Goal: Register for event/course

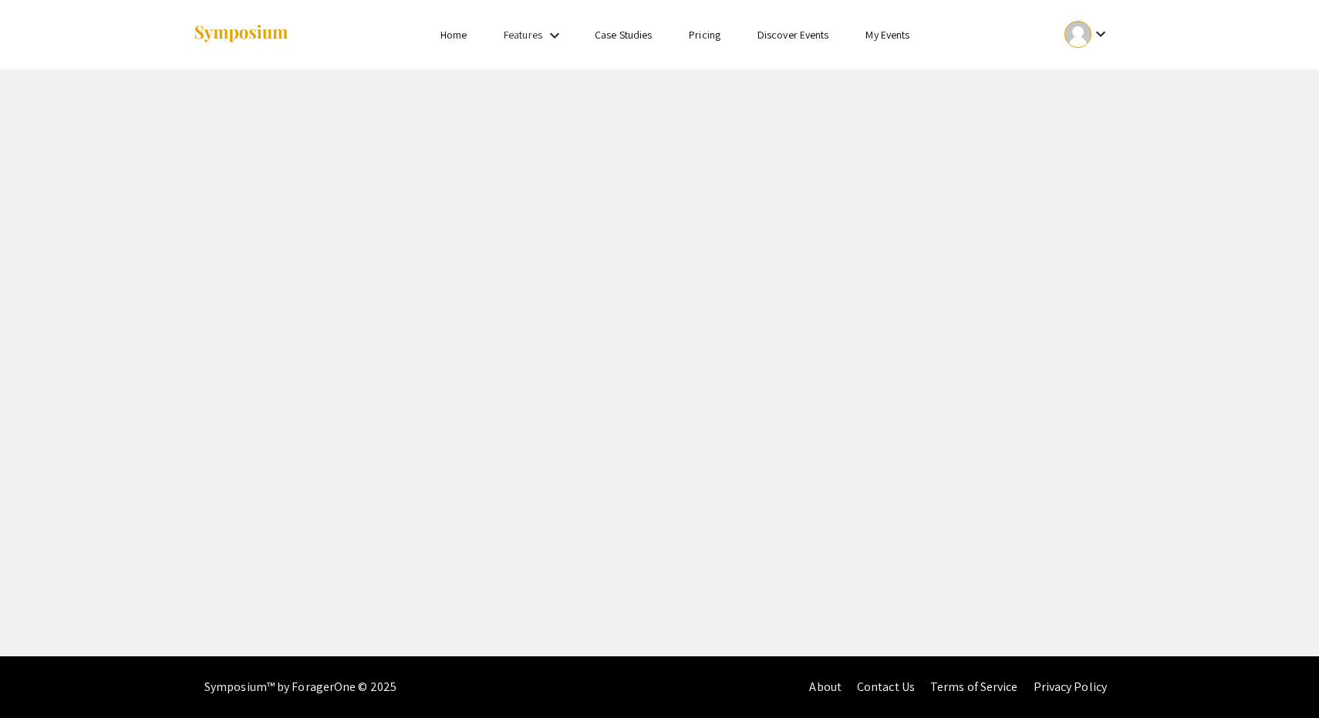
click at [884, 35] on link "My Events" at bounding box center [888, 35] width 44 height 14
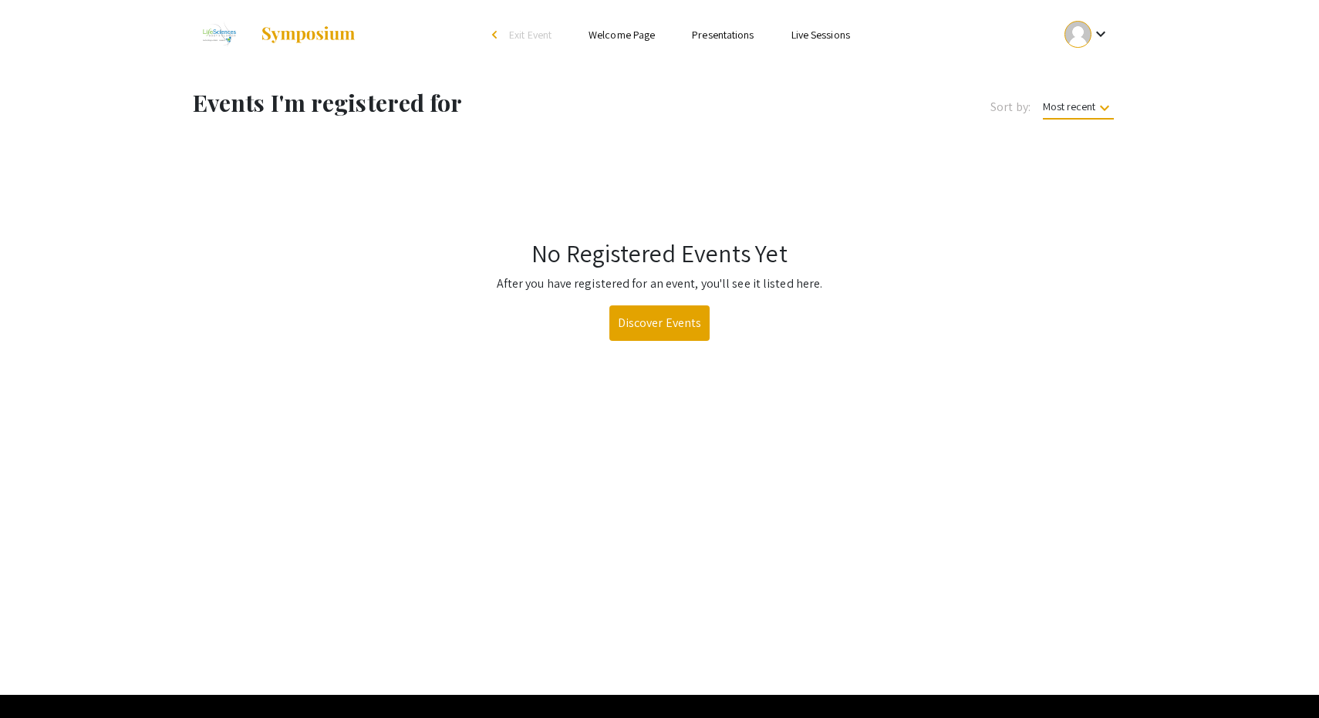
click at [1088, 35] on div at bounding box center [1078, 34] width 27 height 27
click at [1092, 110] on button "My Submissions" at bounding box center [1095, 113] width 95 height 37
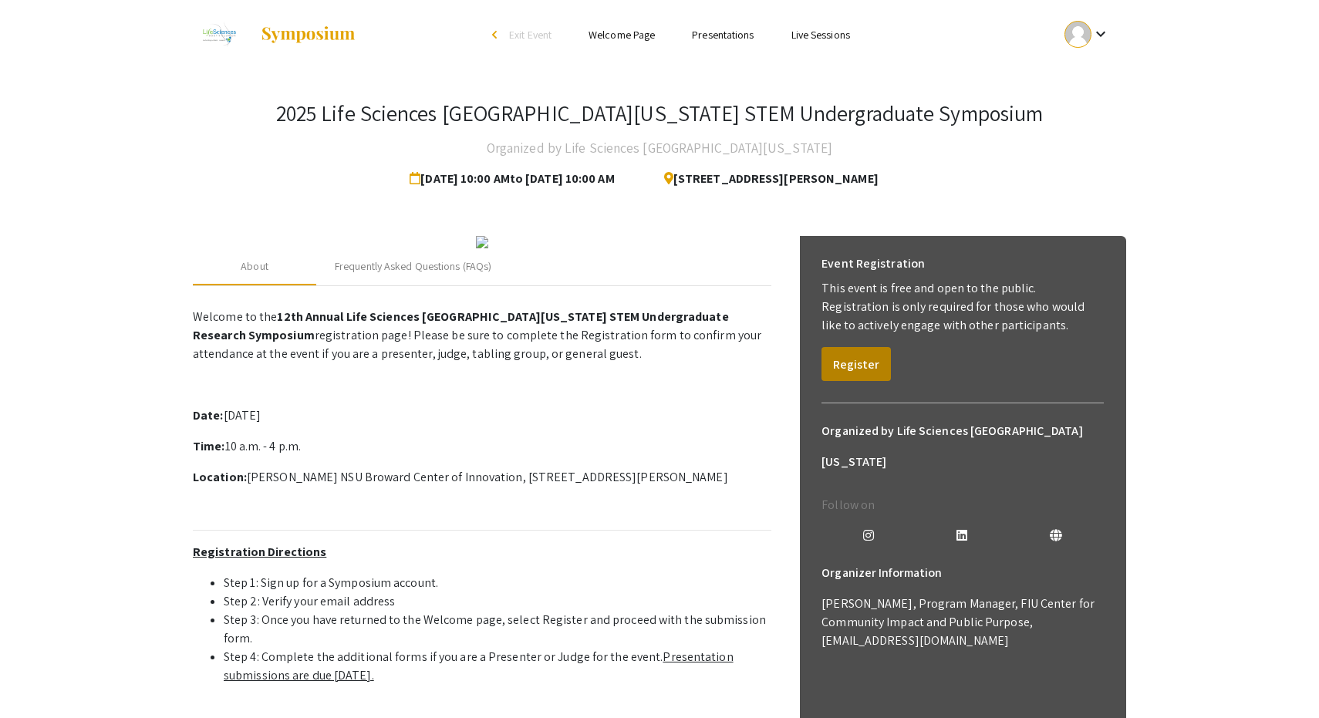
click at [846, 358] on button "Register" at bounding box center [856, 364] width 69 height 34
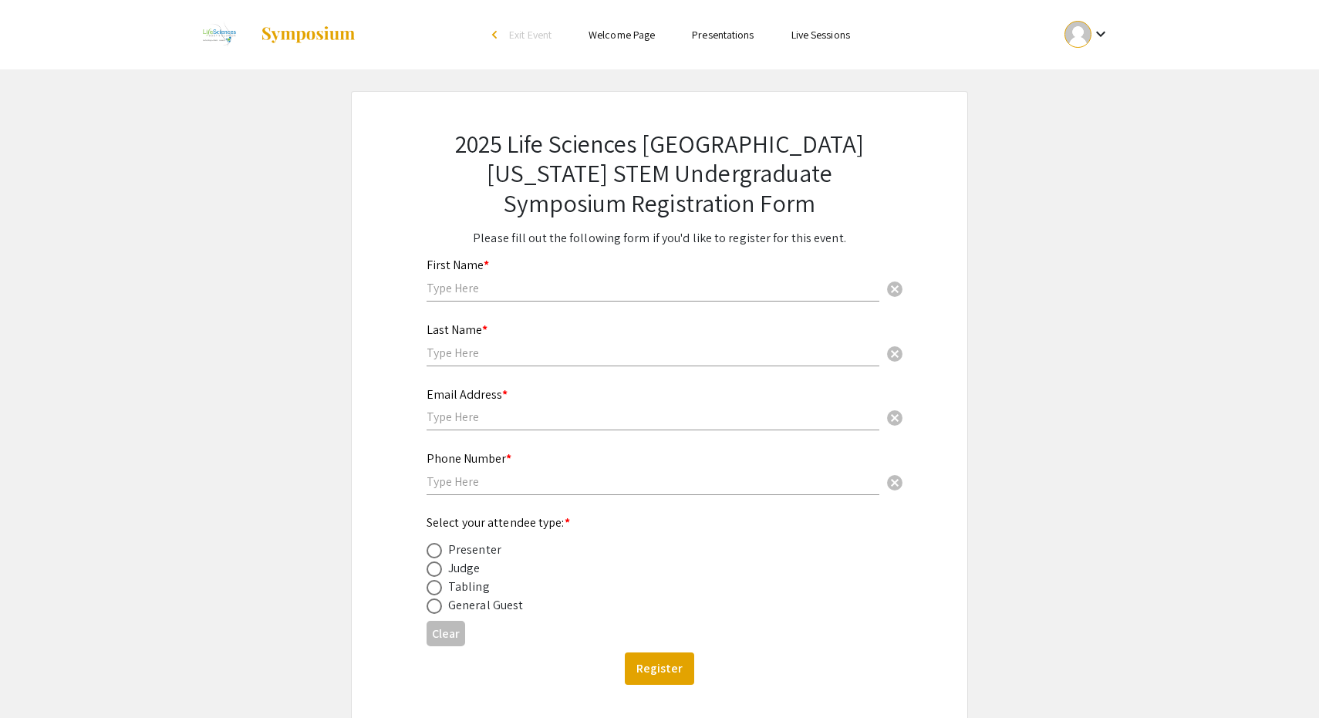
click at [561, 302] on div "First Name * cancel" at bounding box center [653, 280] width 453 height 74
type input "Auston"
type input "Hsieh"
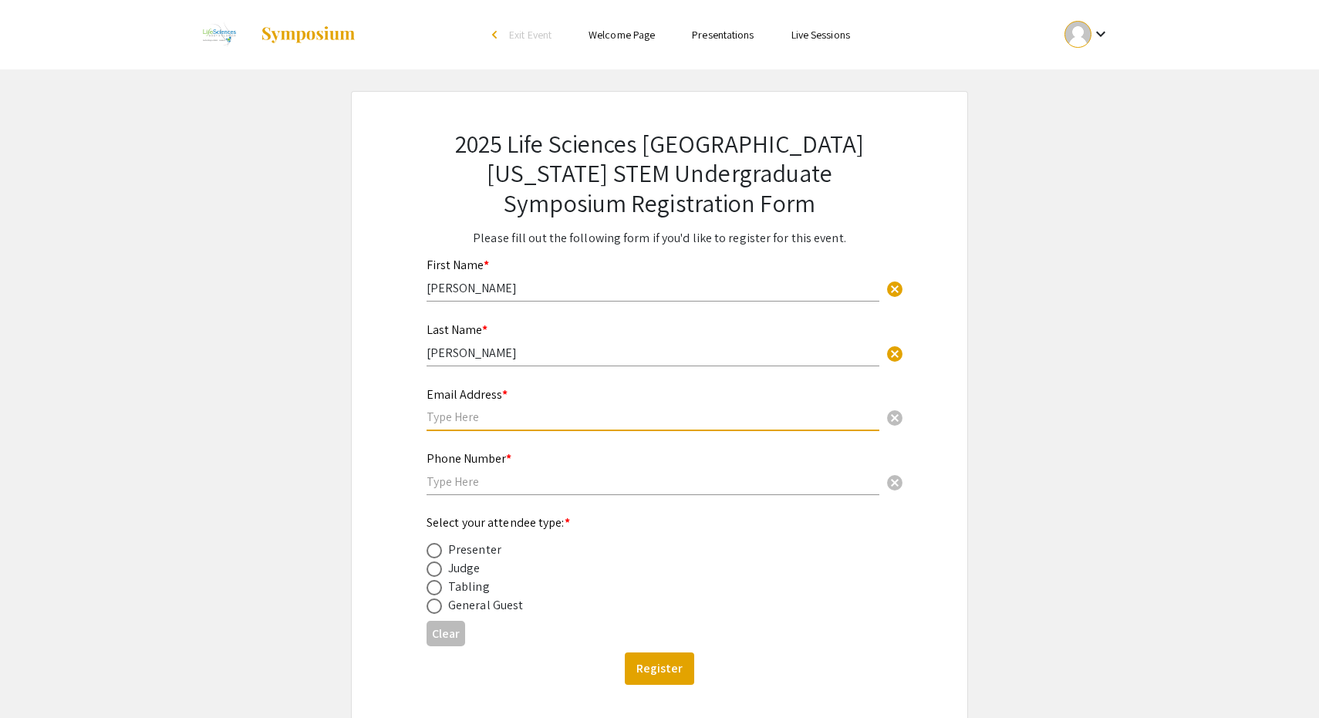
type input "h"
type input "ah3249@mynsu.nova.edu"
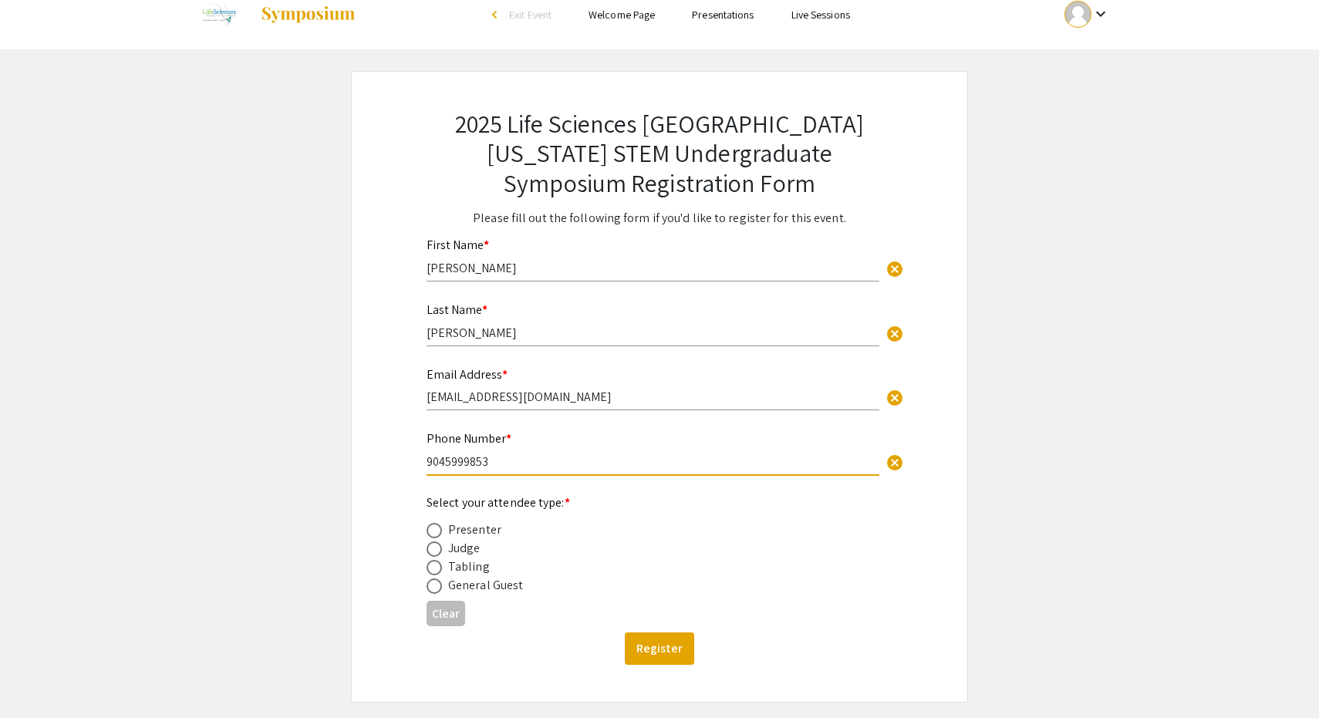
scroll to position [23, 0]
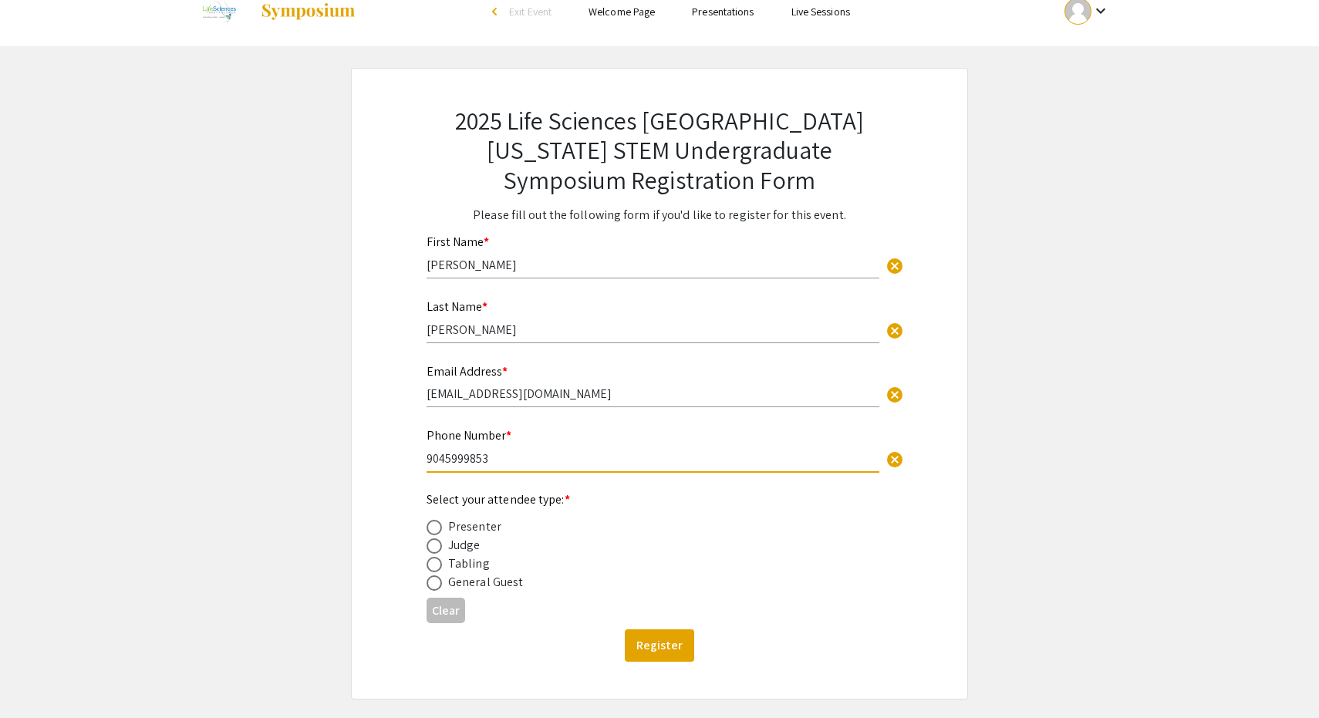
type input "9045999853"
click at [451, 526] on div "Presenter" at bounding box center [474, 527] width 53 height 19
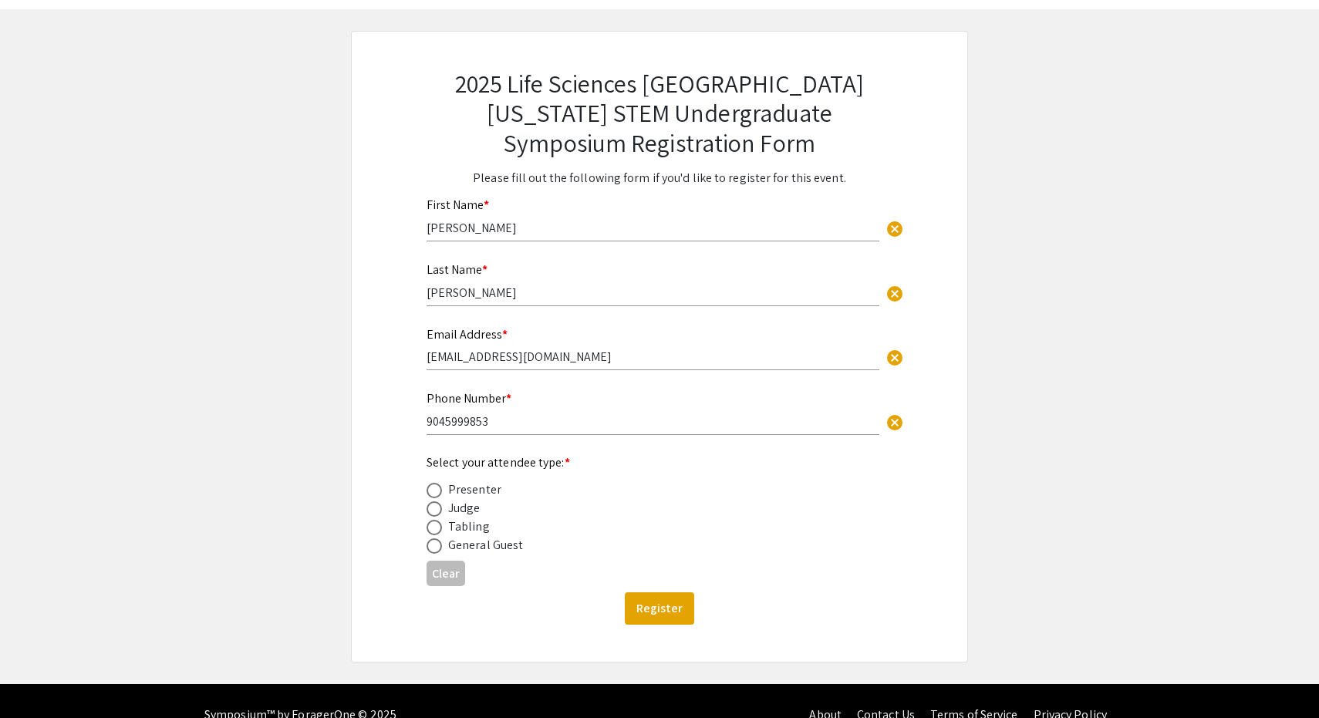
scroll to position [76, 0]
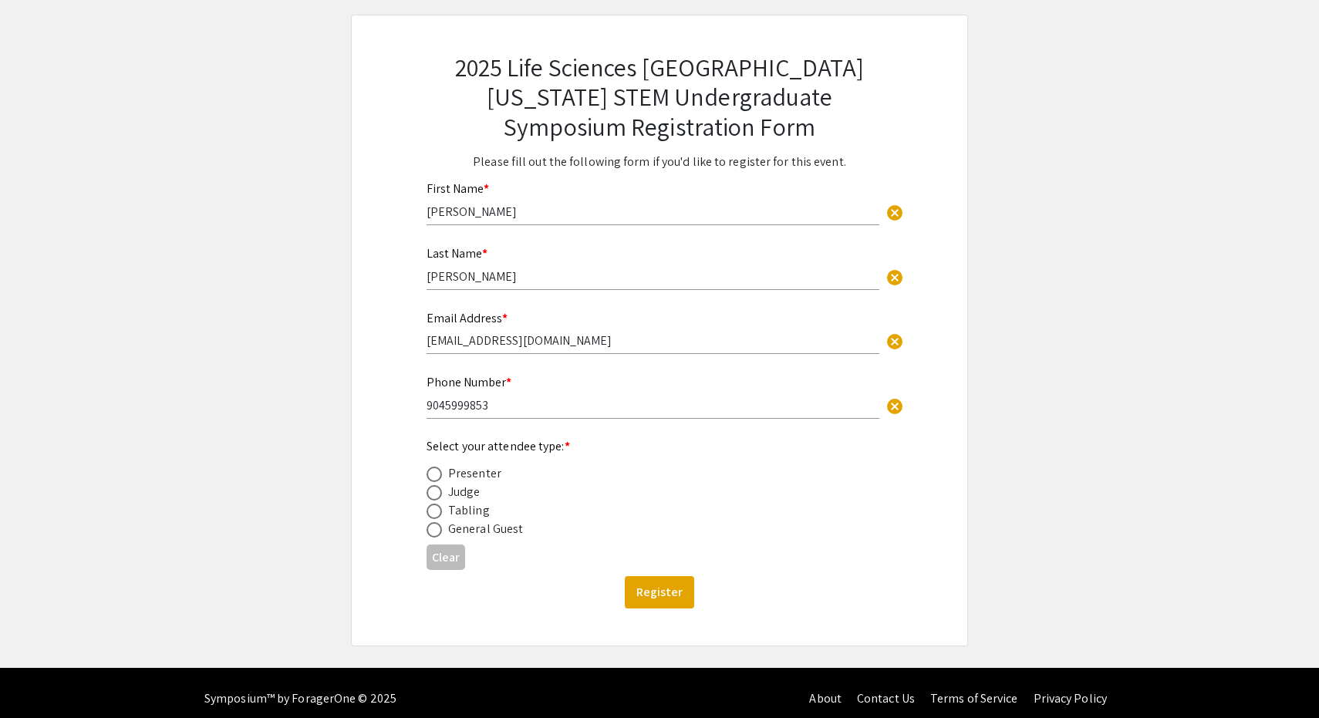
click at [434, 474] on span at bounding box center [434, 474] width 15 height 15
click at [434, 474] on input "radio" at bounding box center [434, 474] width 15 height 15
radio input "true"
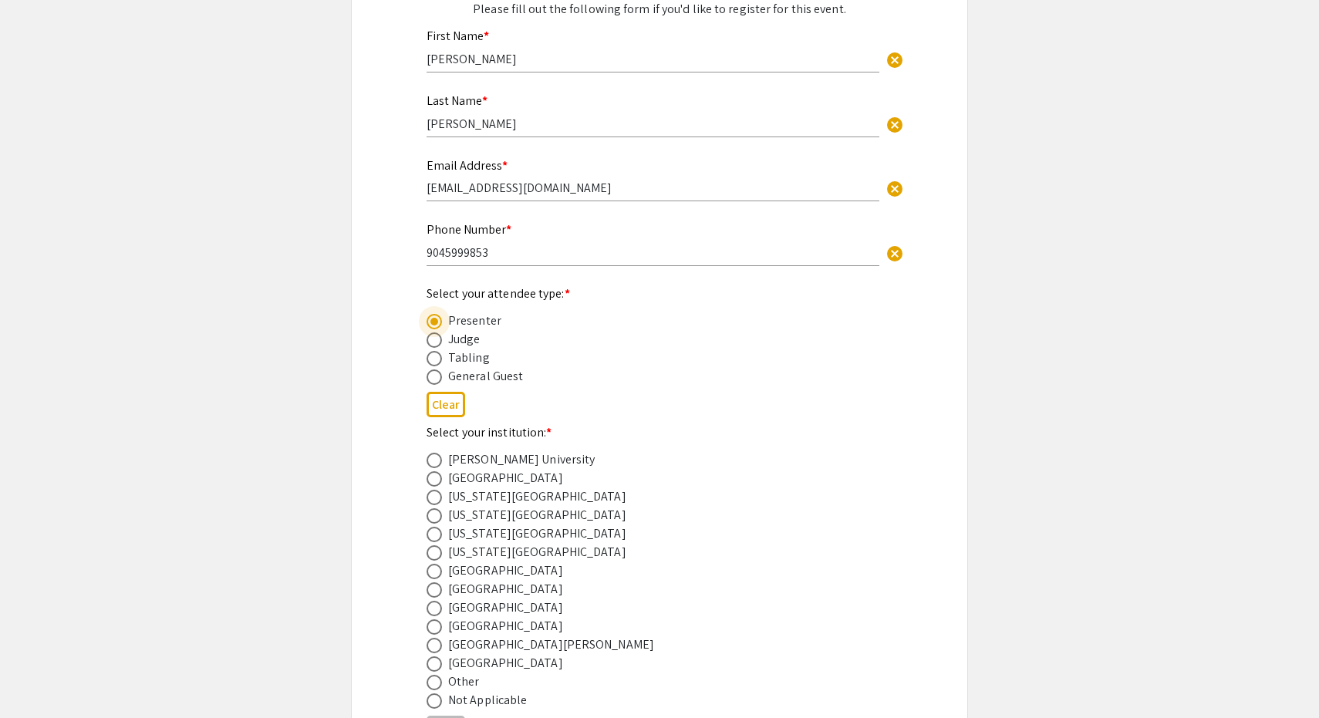
scroll to position [245, 0]
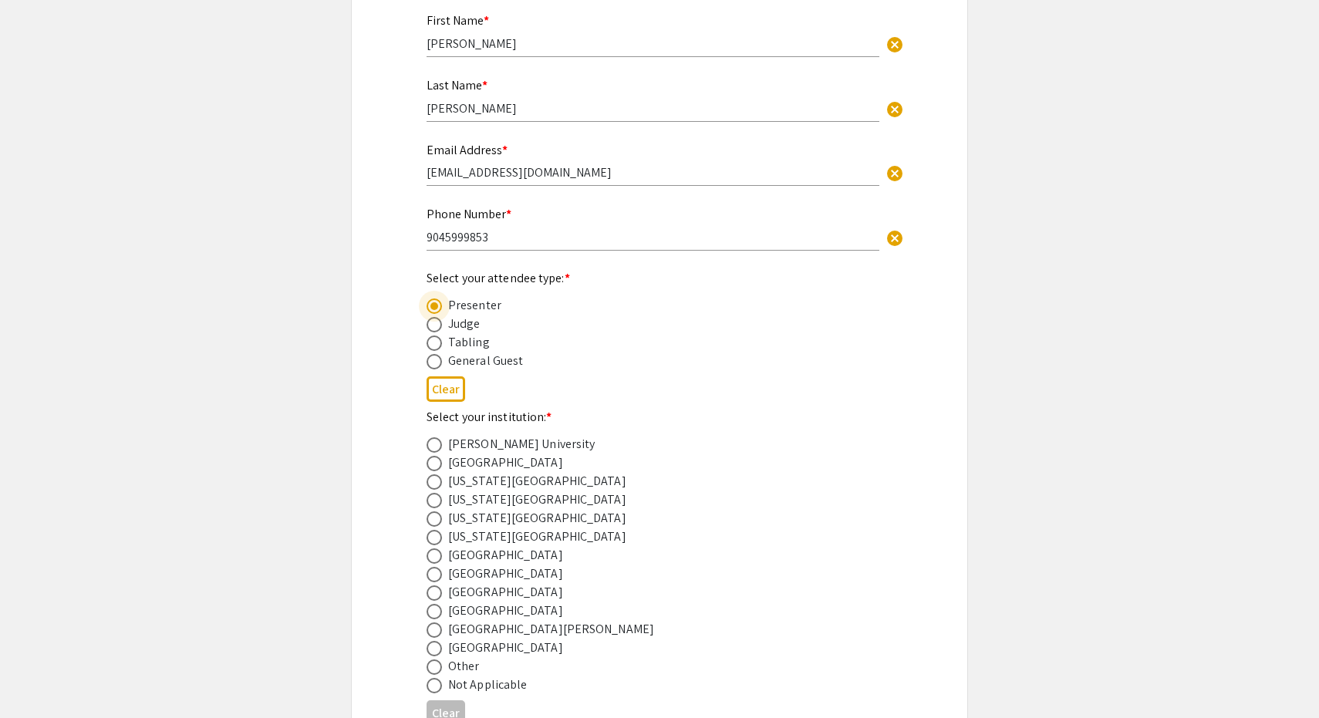
click at [436, 595] on span at bounding box center [434, 593] width 15 height 15
click at [436, 595] on input "radio" at bounding box center [434, 593] width 15 height 15
radio input "true"
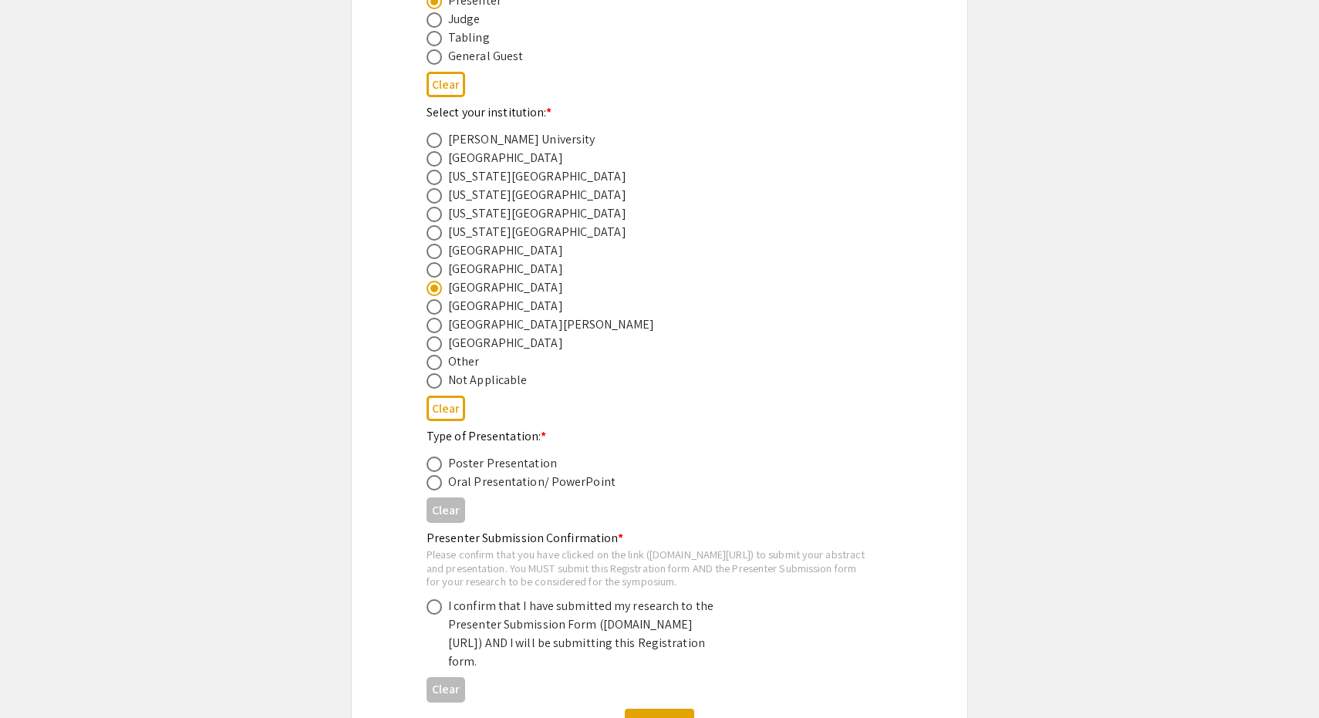
scroll to position [561, 0]
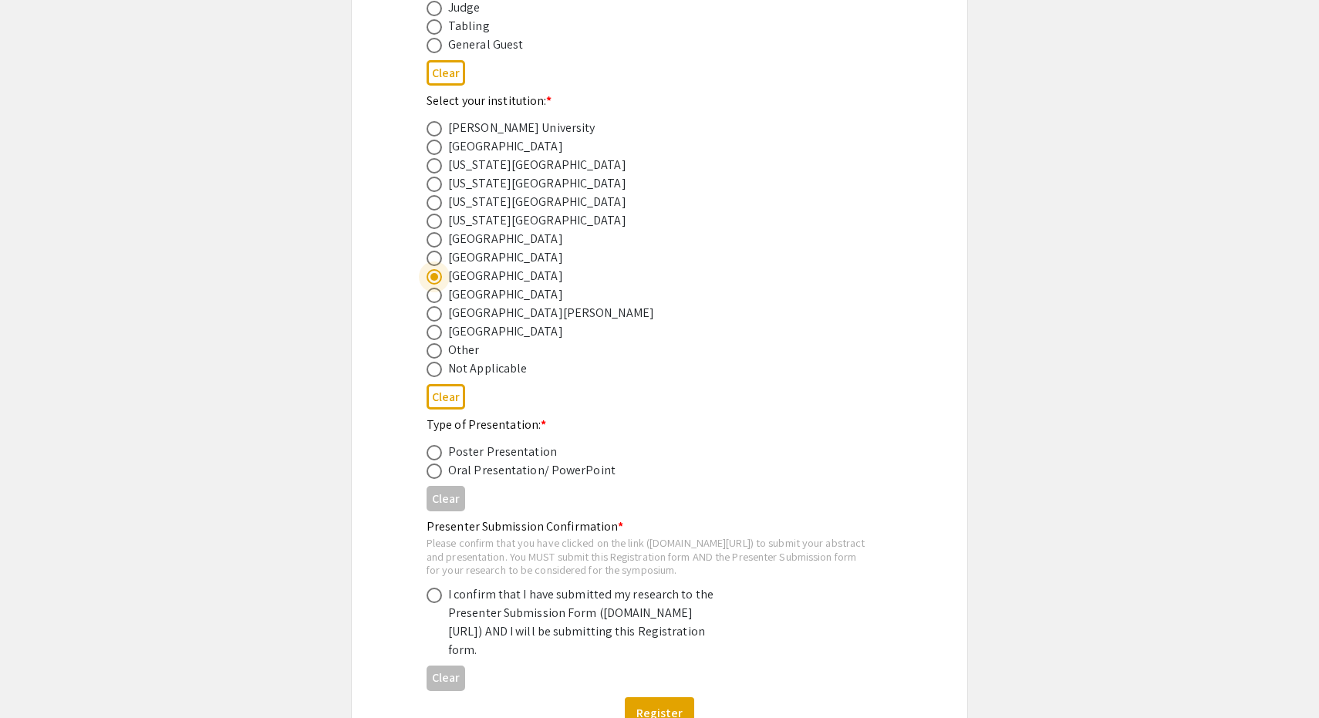
click at [437, 447] on span at bounding box center [434, 452] width 15 height 15
click at [437, 447] on input "radio" at bounding box center [434, 452] width 15 height 15
radio input "true"
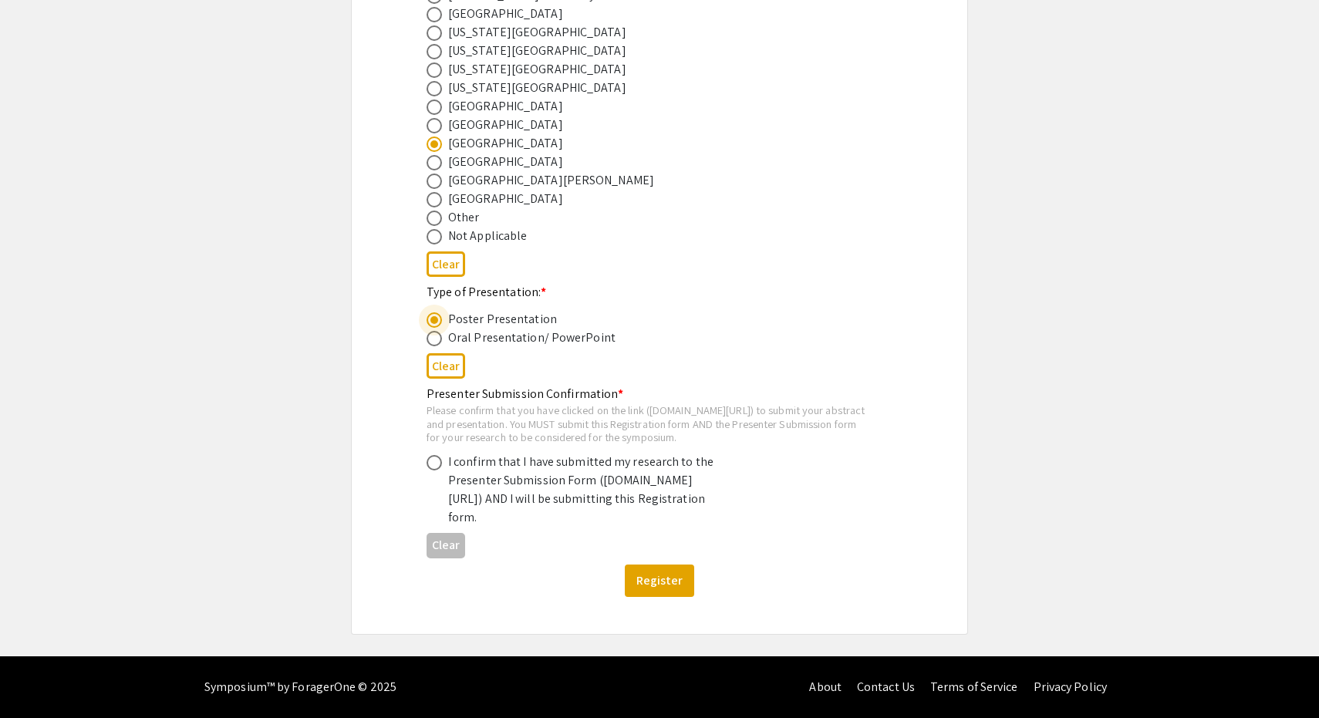
scroll to position [723, 0]
click at [435, 455] on span at bounding box center [434, 462] width 15 height 15
click at [435, 455] on input "radio" at bounding box center [434, 462] width 15 height 15
radio input "true"
click at [687, 576] on button "Register" at bounding box center [659, 581] width 69 height 32
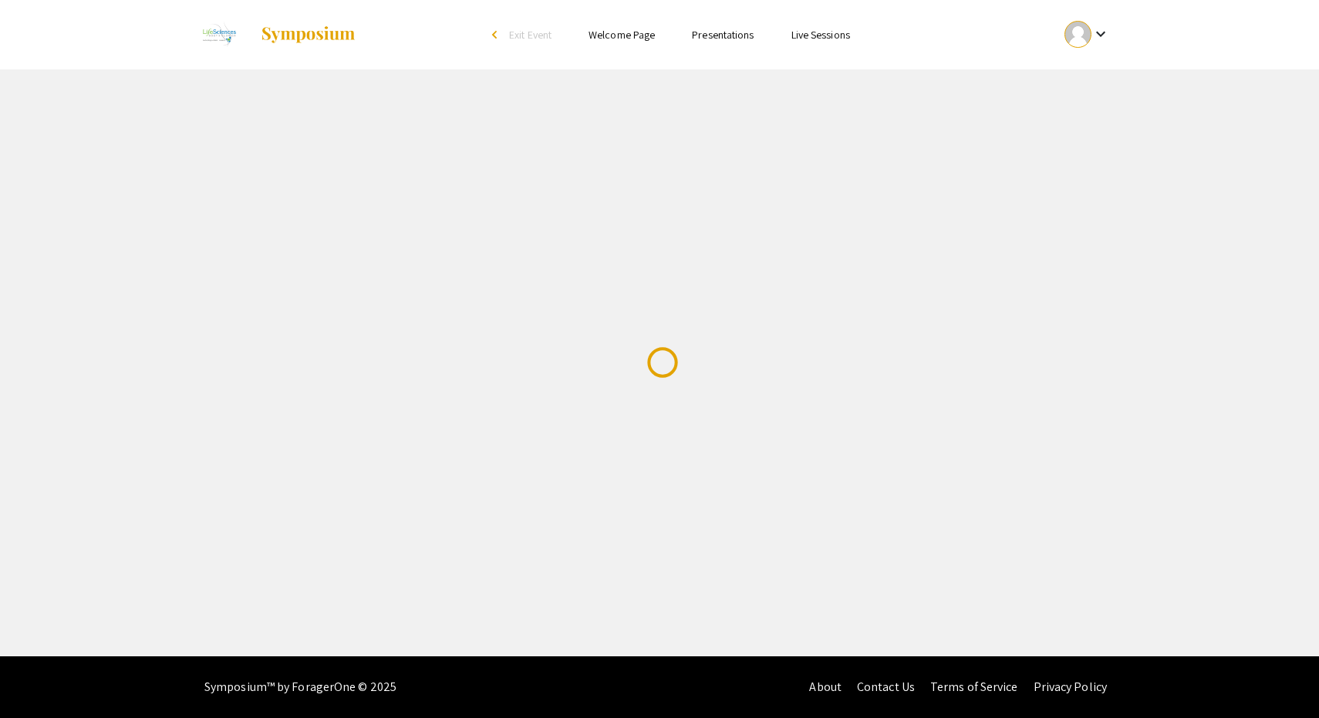
scroll to position [0, 0]
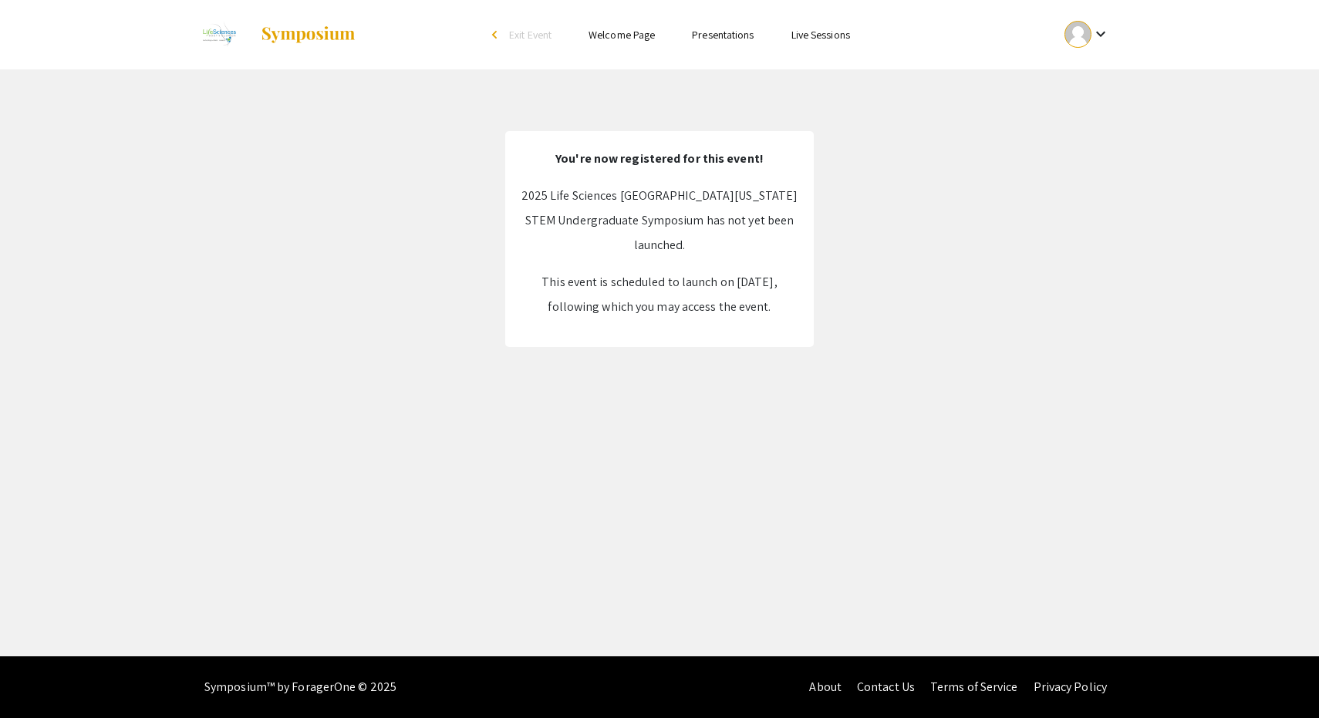
click at [492, 35] on div "arrow_back_ios" at bounding box center [496, 34] width 9 height 9
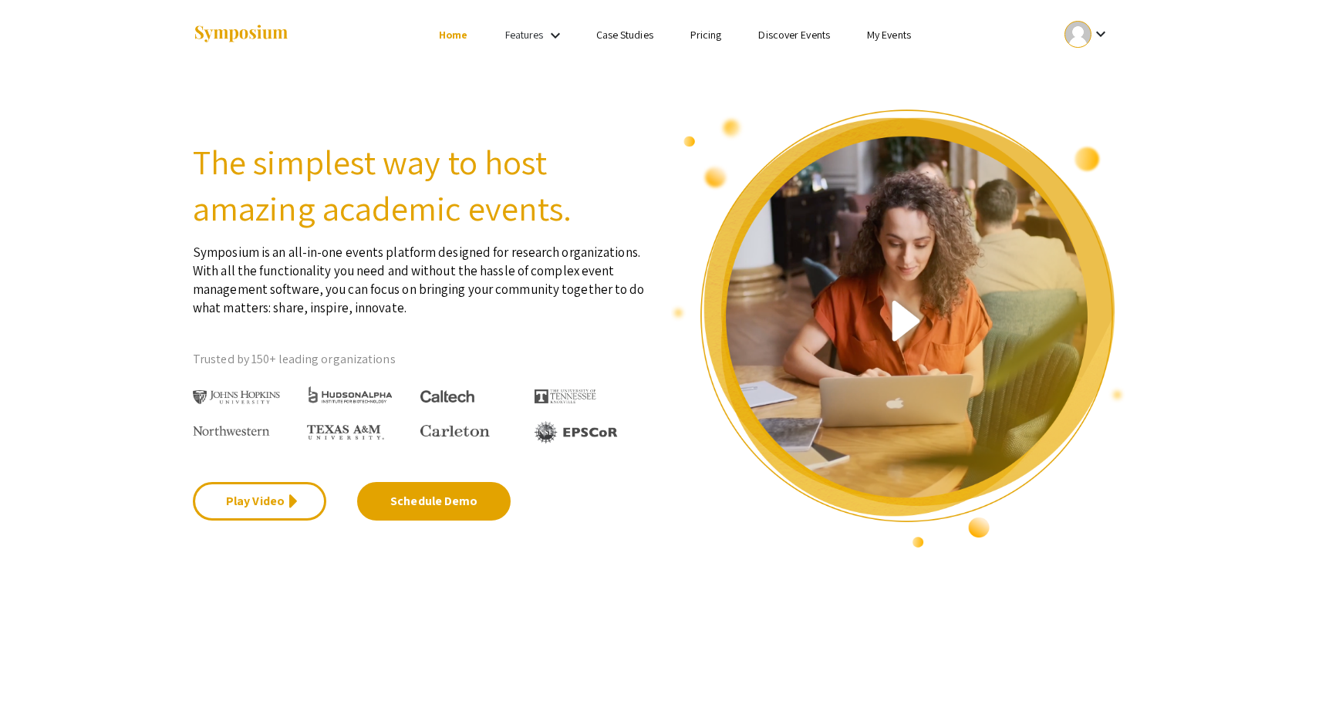
click at [890, 31] on link "My Events" at bounding box center [889, 35] width 44 height 14
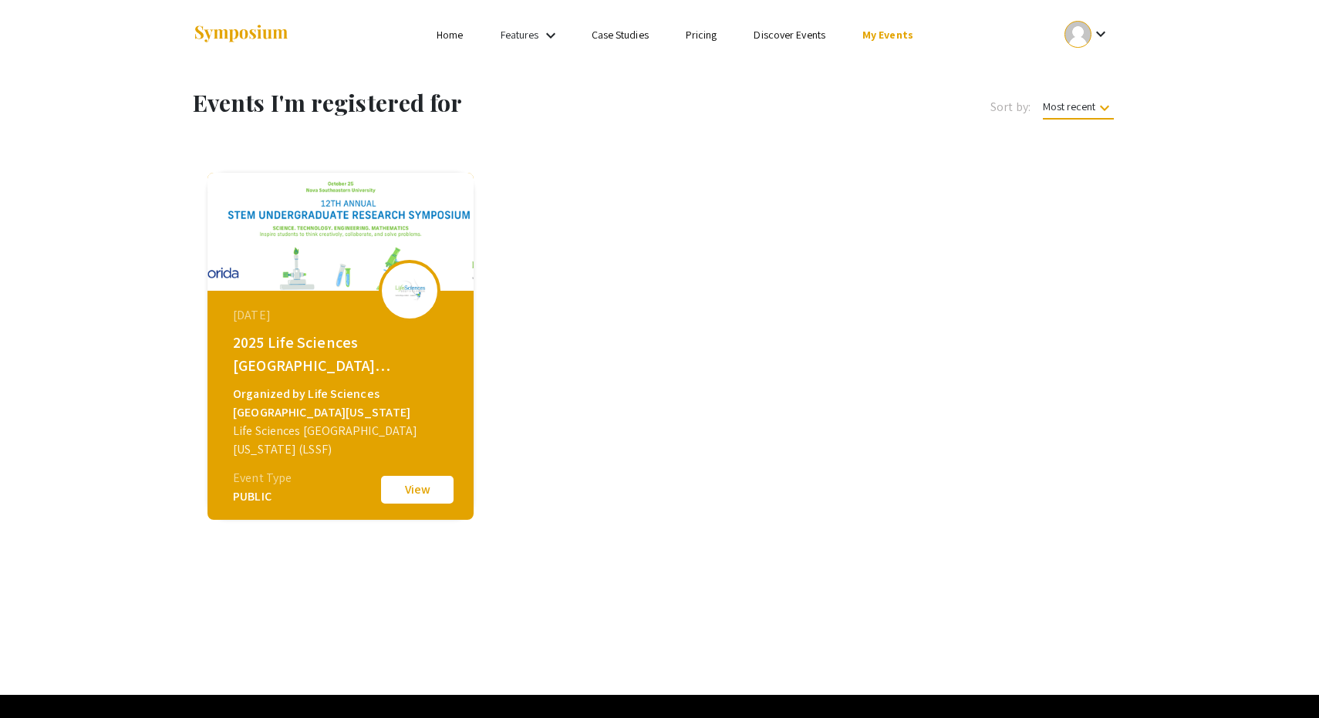
click at [445, 28] on link "Home" at bounding box center [450, 35] width 26 height 14
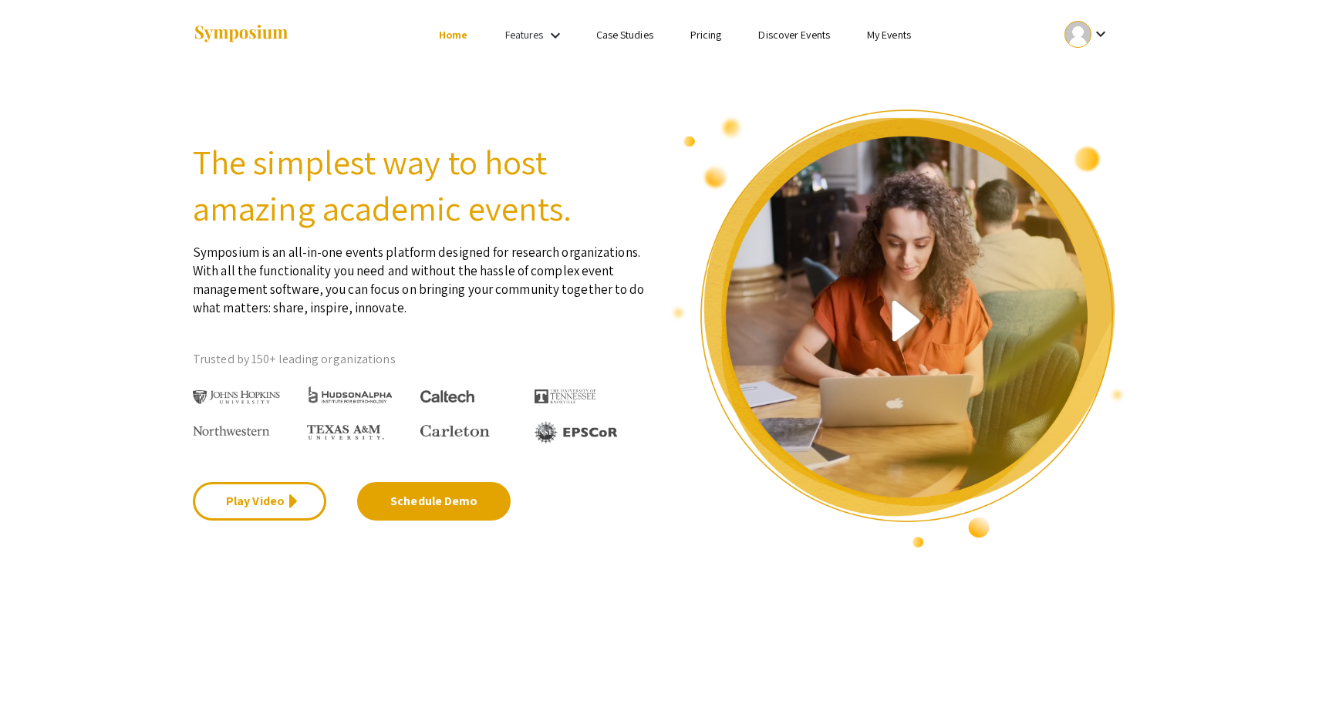
click at [1092, 34] on mat-icon "keyboard_arrow_down" at bounding box center [1101, 34] width 19 height 19
click at [1085, 111] on button "My Submissions" at bounding box center [1095, 113] width 95 height 37
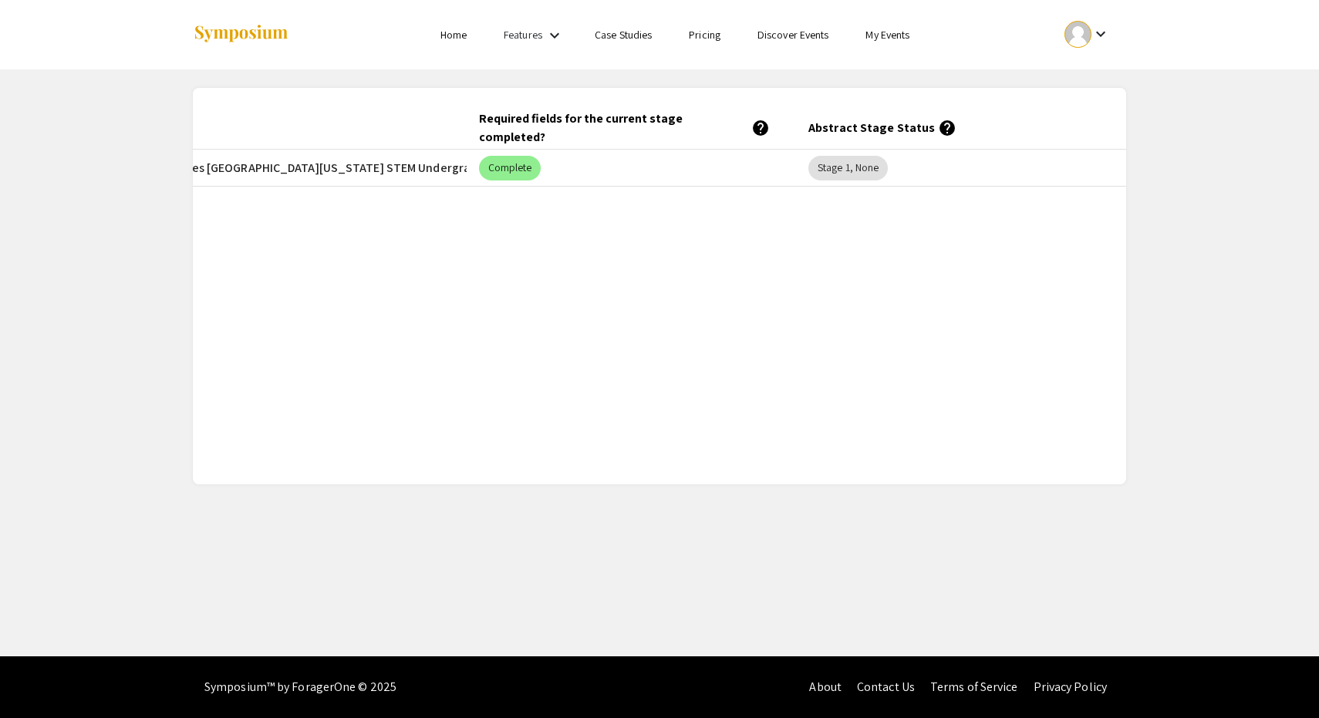
scroll to position [0, 465]
click at [894, 37] on link "My Events" at bounding box center [888, 35] width 44 height 14
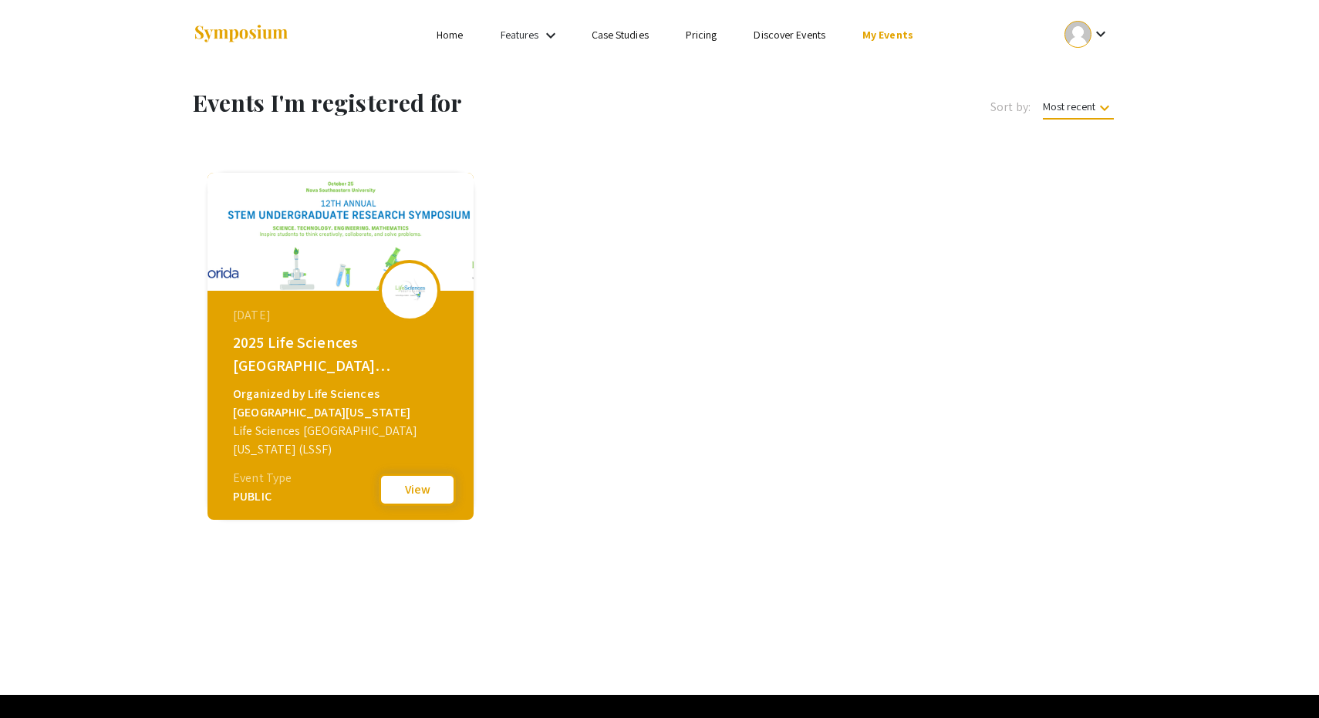
click at [403, 491] on button "View" at bounding box center [417, 490] width 77 height 32
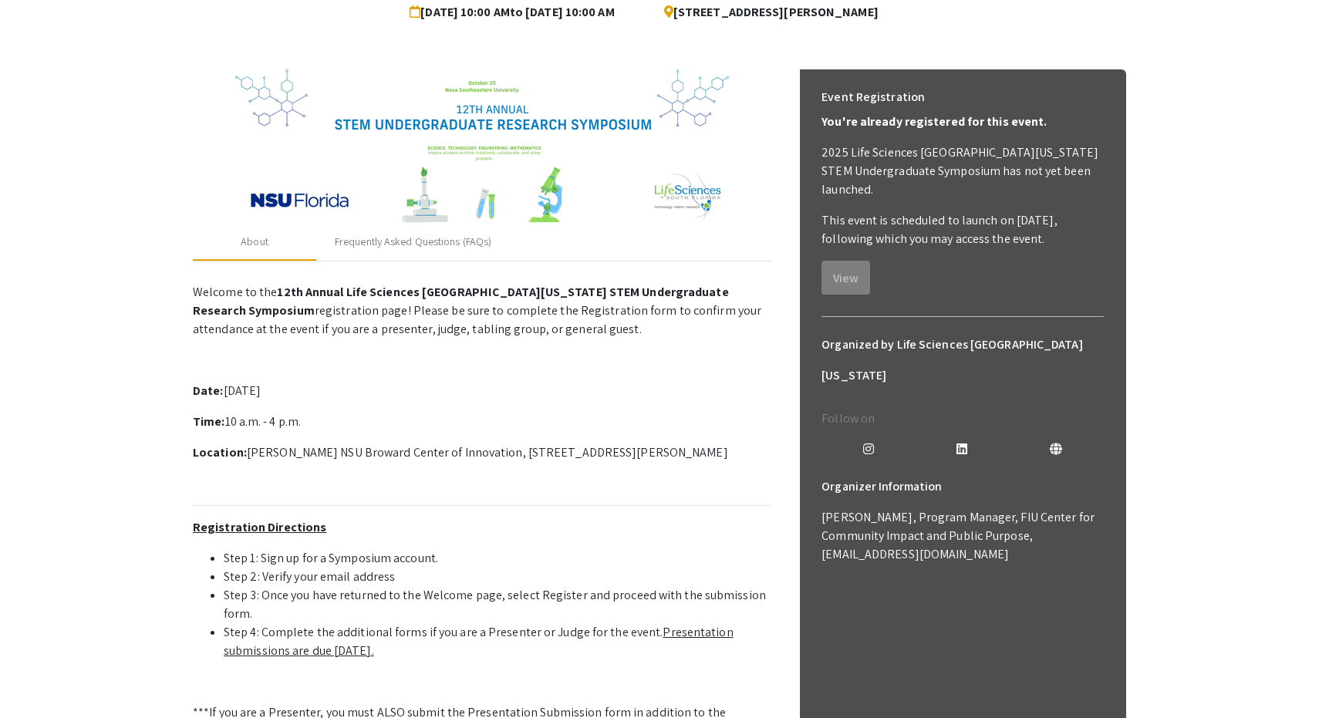
scroll to position [90, 0]
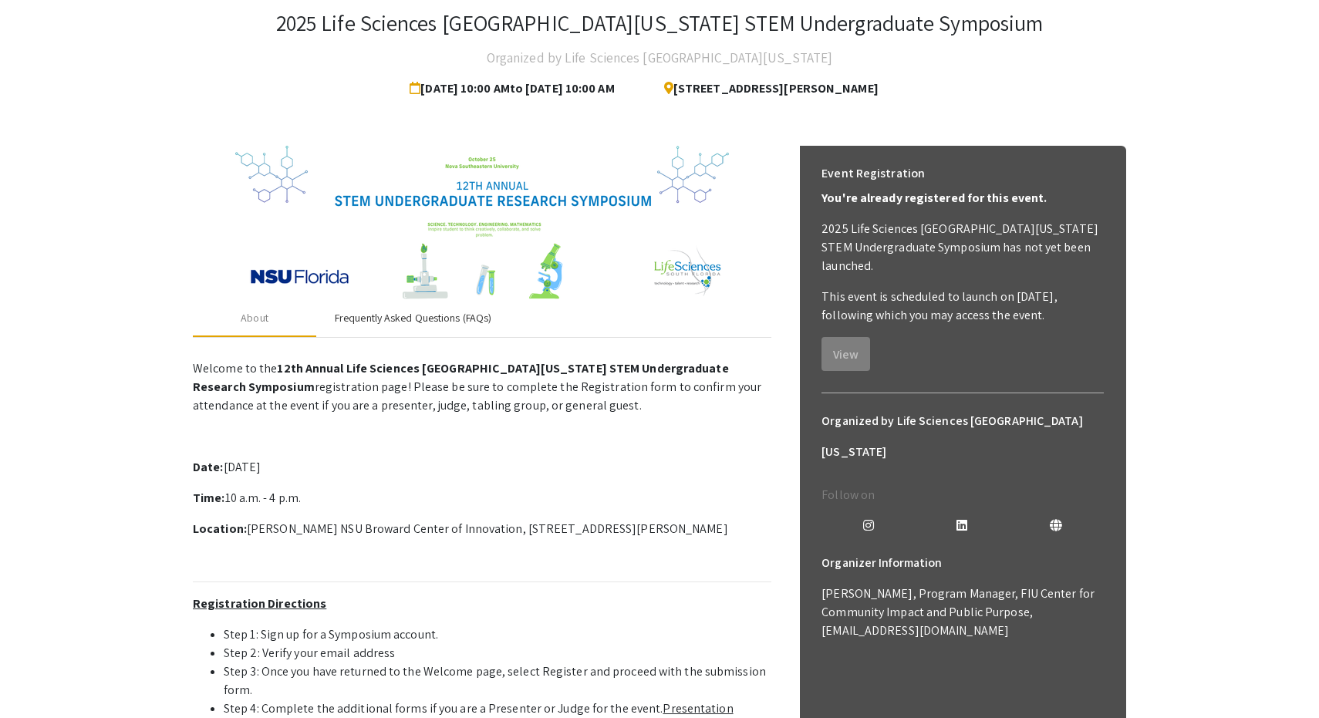
click at [432, 313] on div "Frequently Asked Questions (FAQs)" at bounding box center [413, 318] width 157 height 16
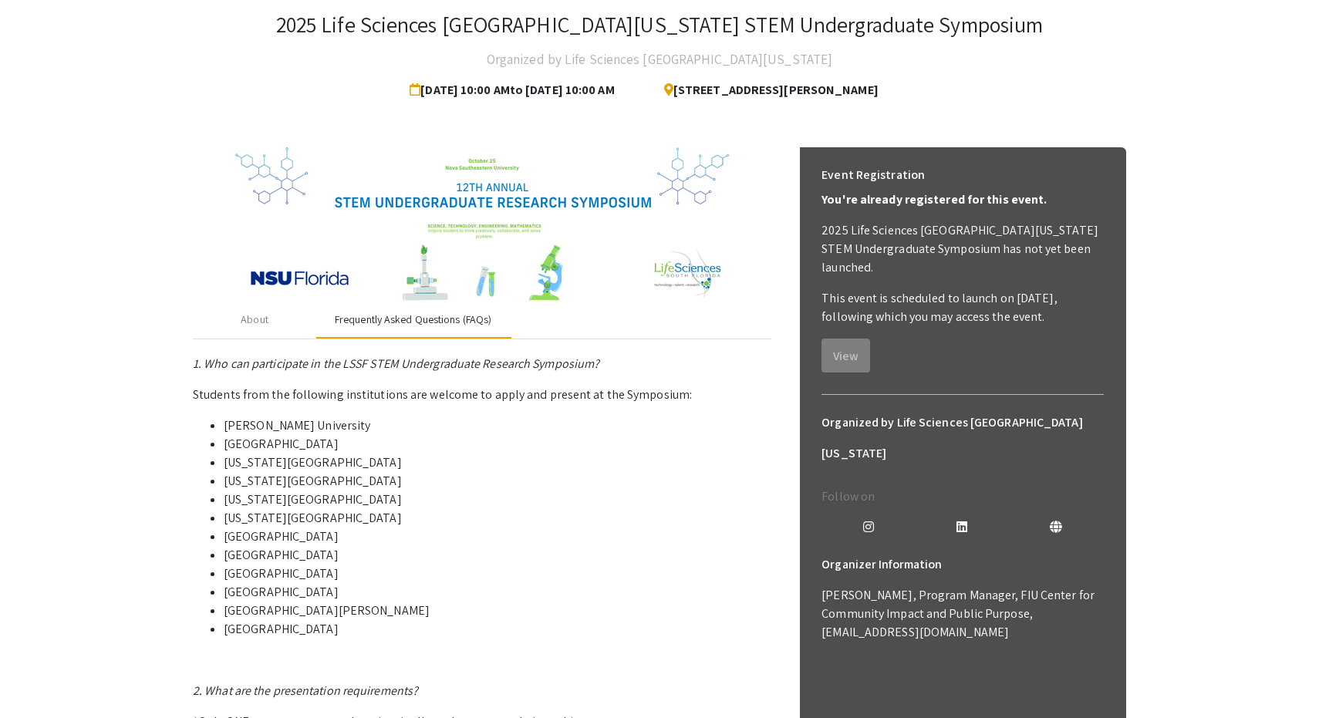
scroll to position [58, 0]
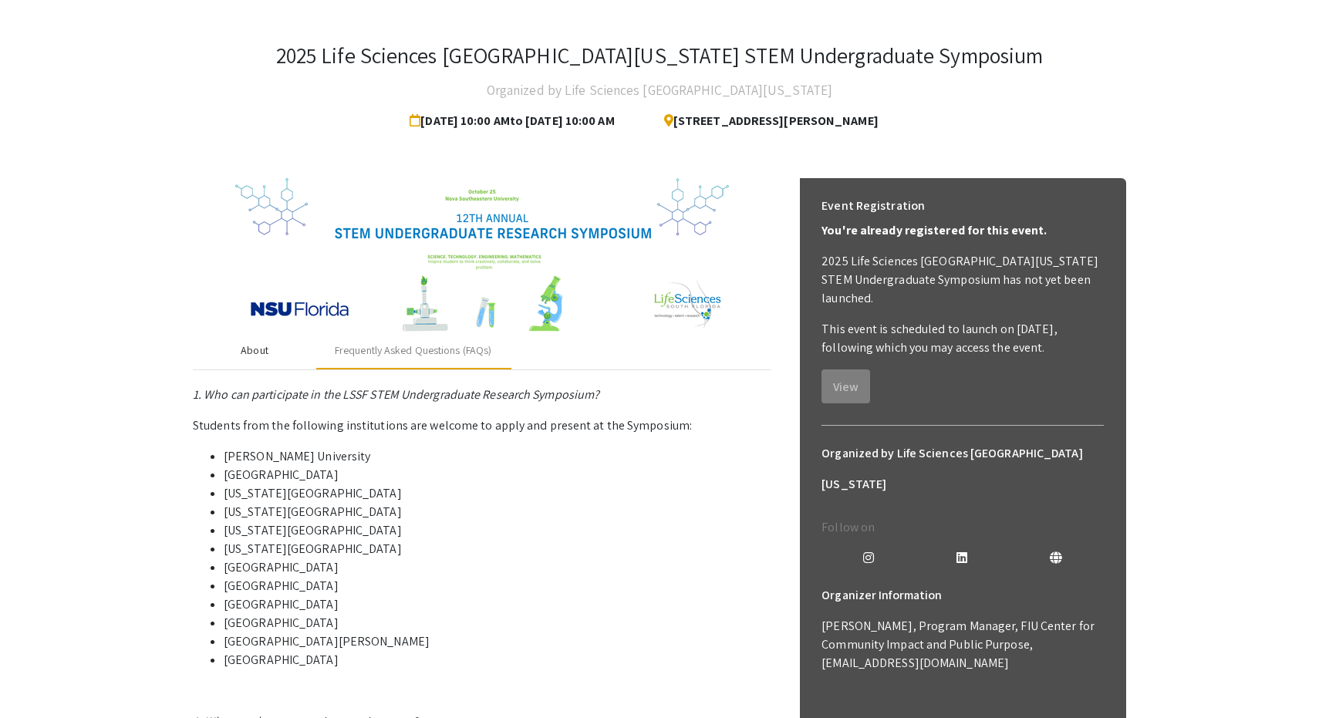
click at [263, 356] on div "About" at bounding box center [255, 351] width 28 height 16
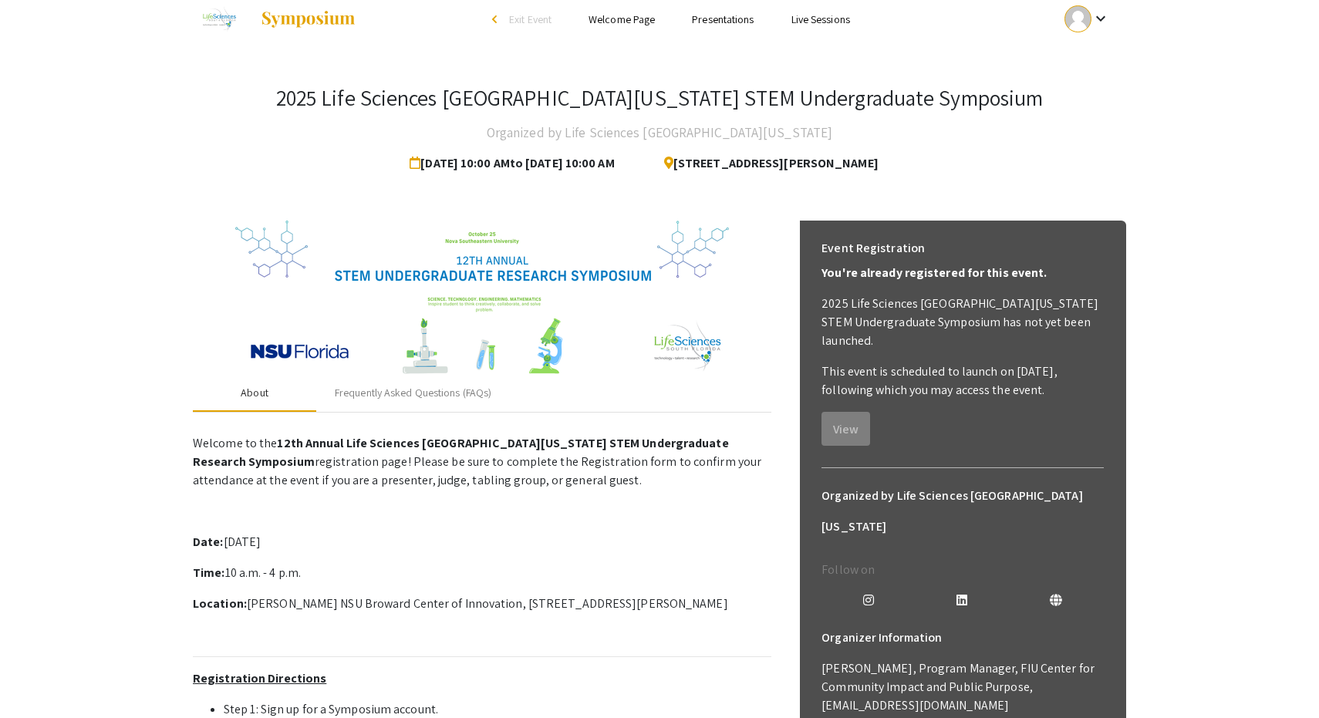
scroll to position [17, 0]
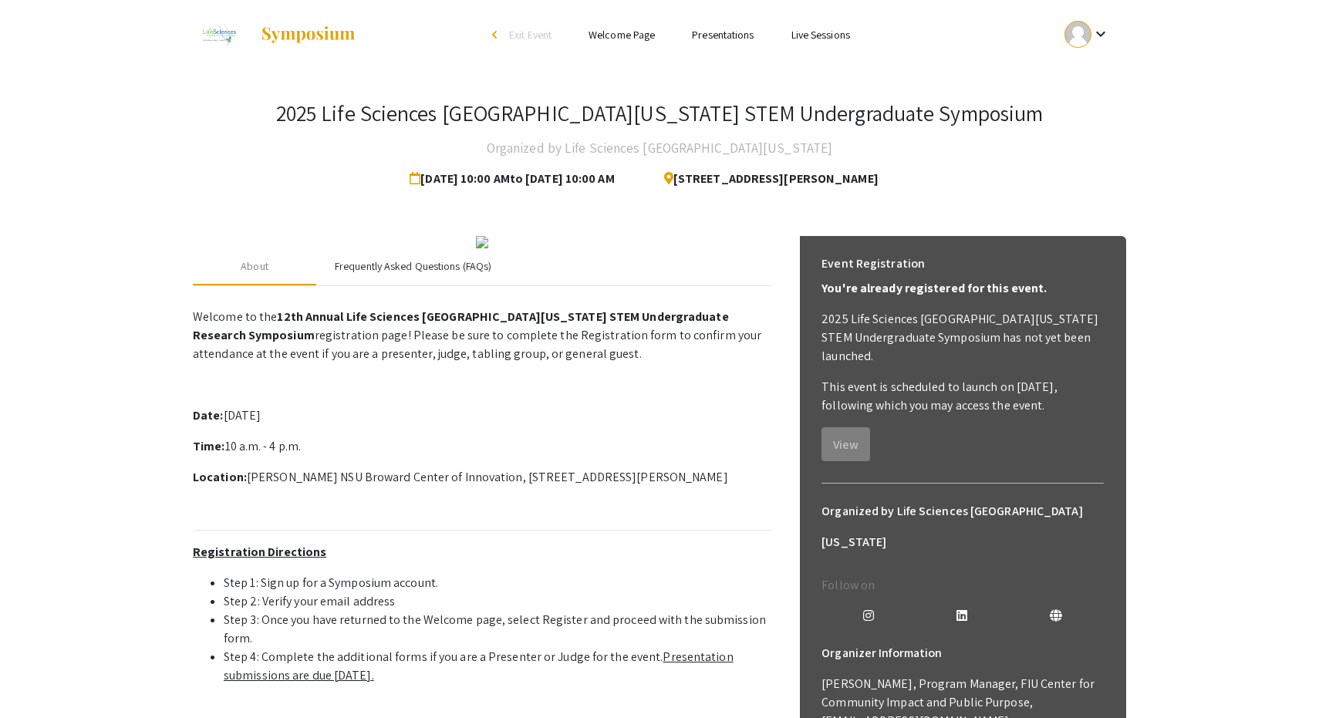
click at [437, 275] on div "Frequently Asked Questions (FAQs)" at bounding box center [413, 266] width 157 height 16
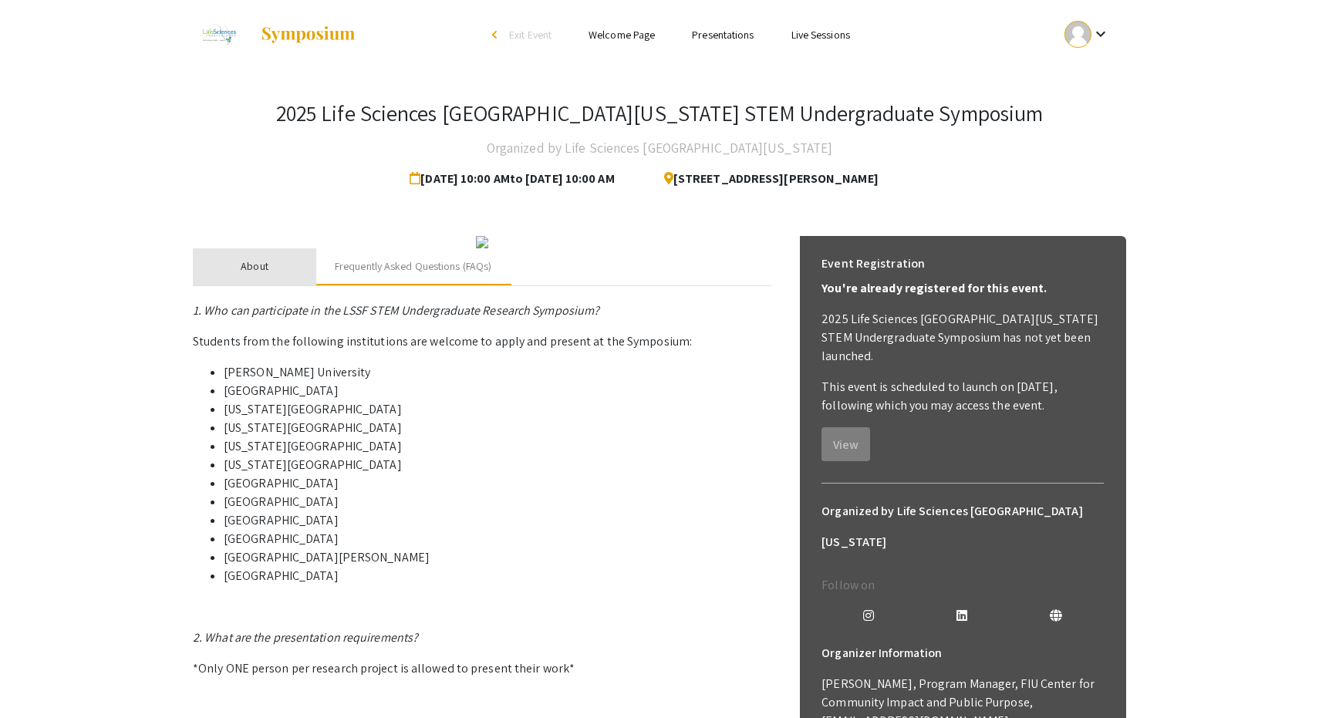
click at [264, 275] on div "About" at bounding box center [255, 266] width 28 height 16
